Goal: Task Accomplishment & Management: Complete application form

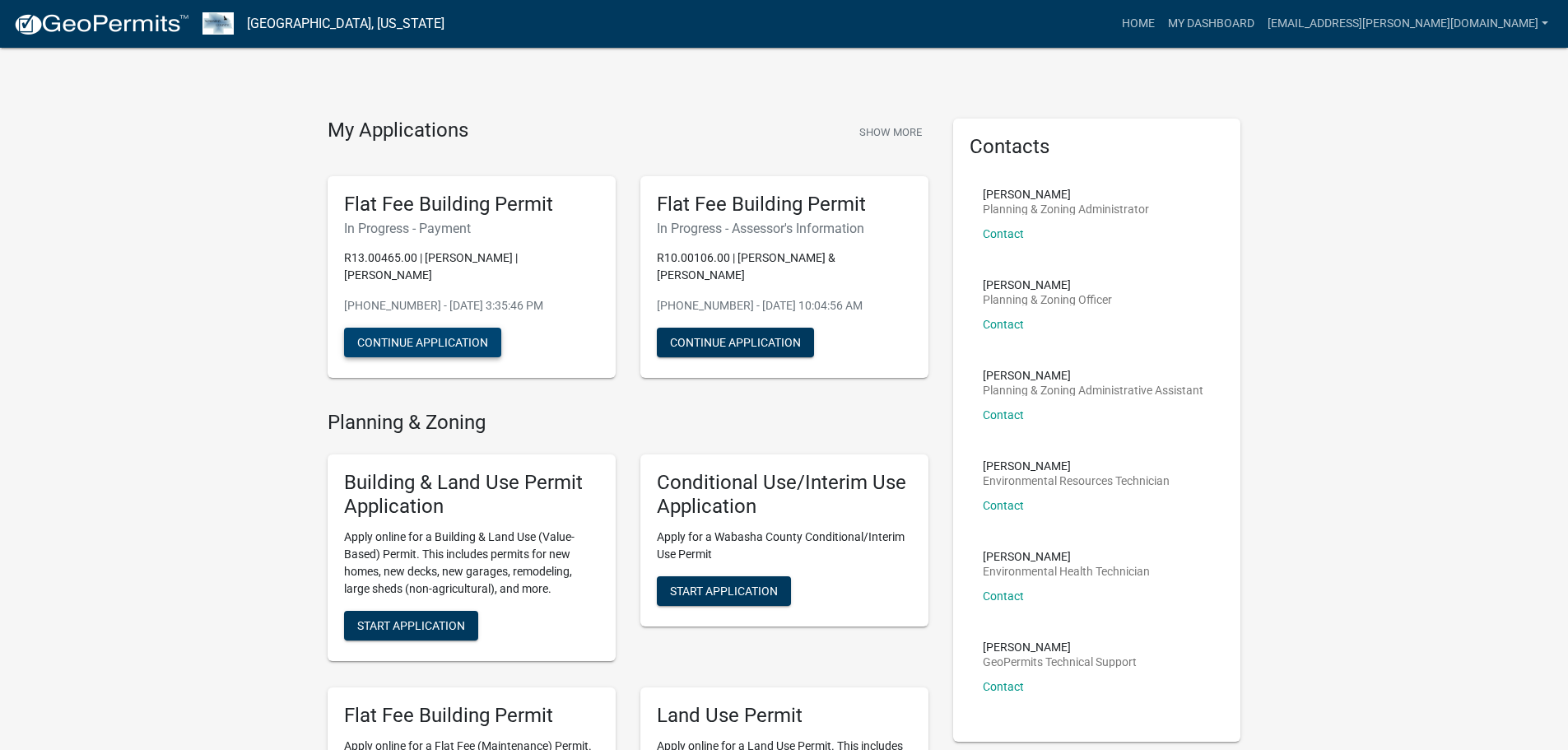
click at [404, 344] on button "Continue Application" at bounding box center [423, 343] width 157 height 30
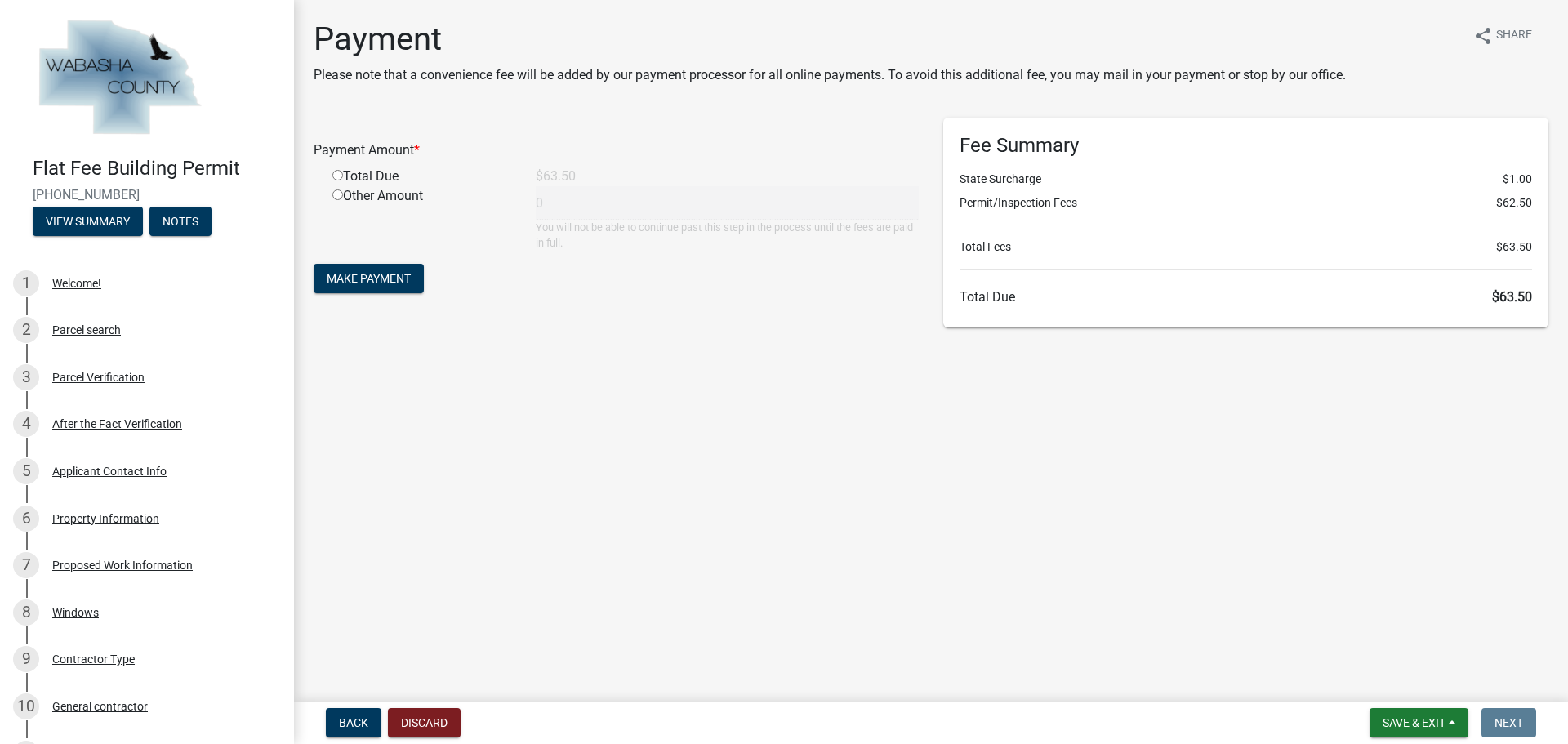
click at [336, 171] on input "radio" at bounding box center [338, 175] width 11 height 11
radio input "true"
type input "63.5"
click at [370, 278] on span "Make Payment" at bounding box center [369, 278] width 84 height 13
